Goal: Task Accomplishment & Management: Use online tool/utility

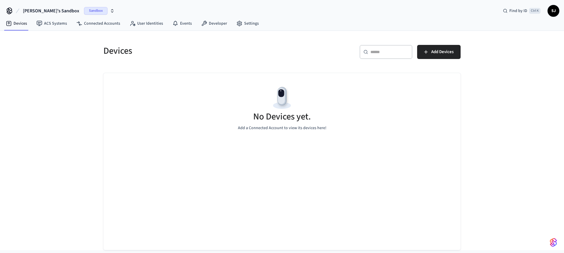
click at [35, 8] on span "[PERSON_NAME]'s Sandbox" at bounding box center [51, 10] width 56 height 7
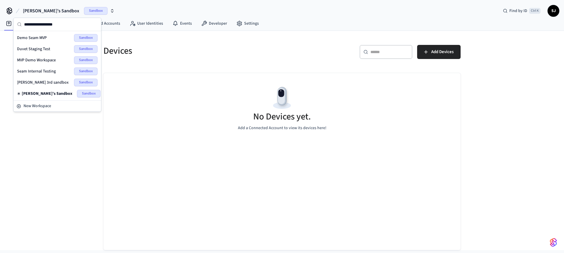
click at [40, 73] on span "Seam Internal Testing" at bounding box center [36, 71] width 39 height 6
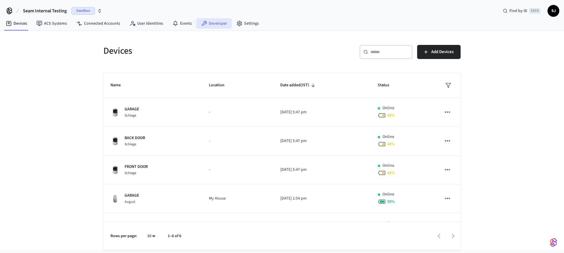
click at [220, 28] on link "Developer" at bounding box center [214, 23] width 35 height 11
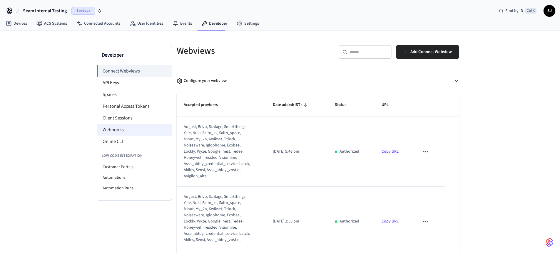
click at [112, 125] on li "Webhooks" at bounding box center [134, 130] width 75 height 12
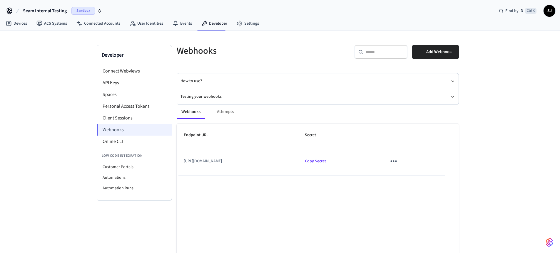
click at [111, 127] on li "Webhooks" at bounding box center [134, 130] width 75 height 12
click at [116, 169] on li "Customer Portals" at bounding box center [134, 167] width 75 height 11
select select "**********"
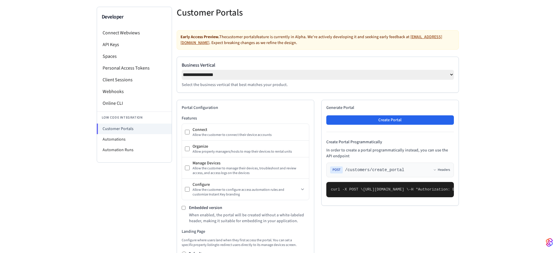
scroll to position [36, 0]
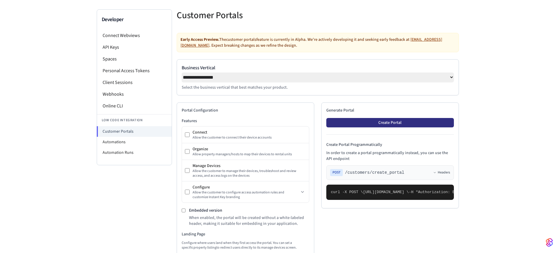
click at [377, 121] on button "Create Portal" at bounding box center [389, 122] width 127 height 9
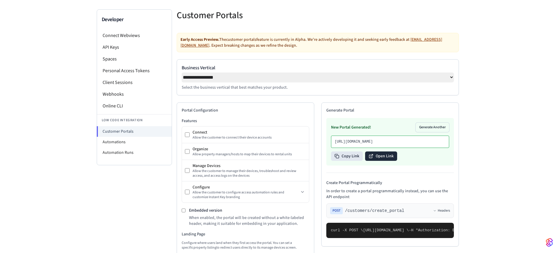
click at [387, 161] on button "Open Link" at bounding box center [381, 156] width 32 height 9
